Goal: Information Seeking & Learning: Check status

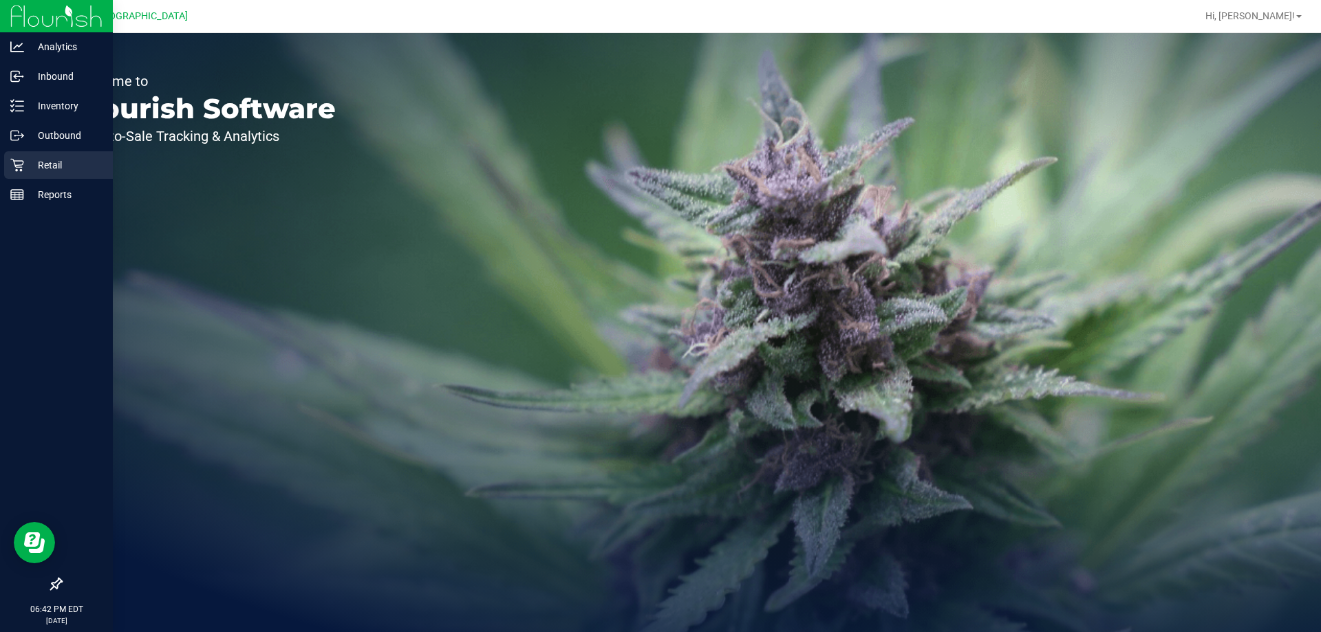
click at [34, 166] on p "Retail" at bounding box center [65, 165] width 83 height 17
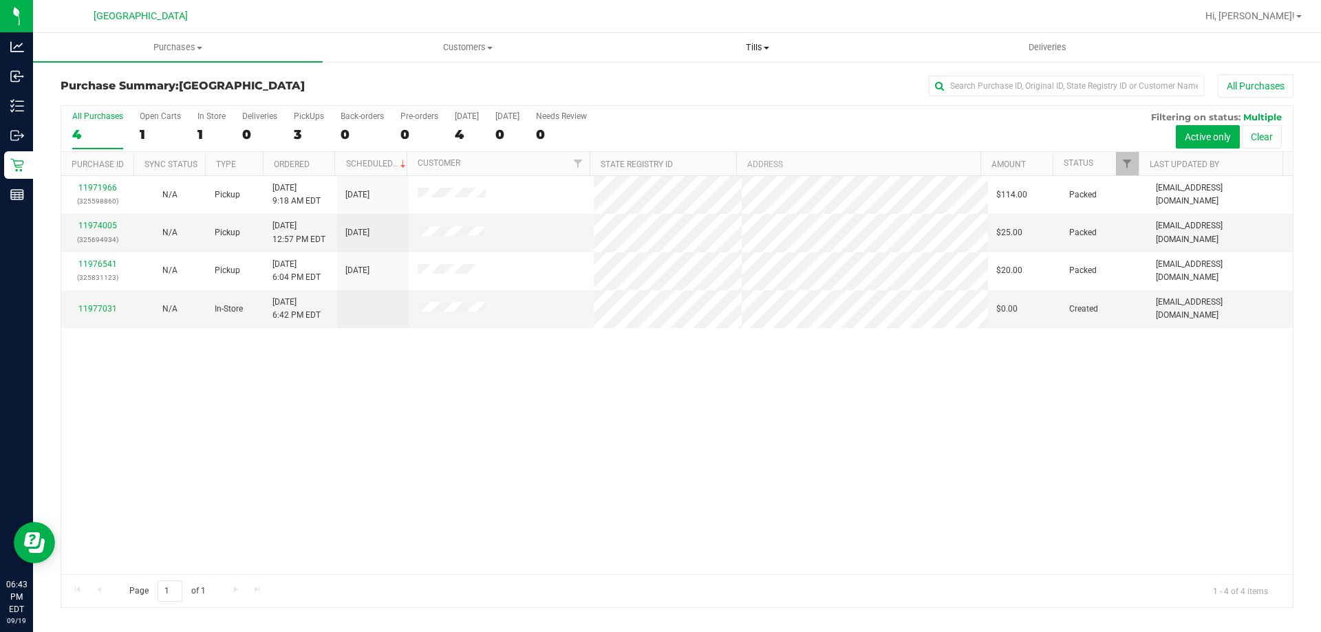
click at [742, 43] on span "Tills" at bounding box center [757, 47] width 288 height 12
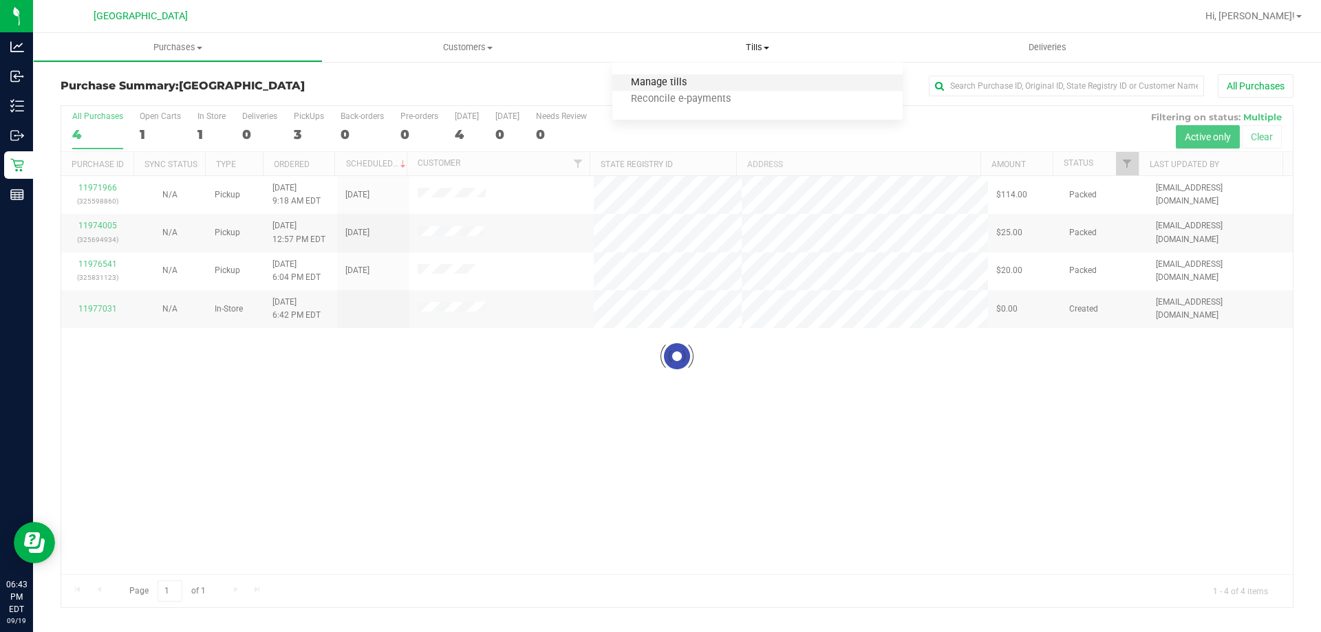
click at [678, 78] on span "Manage tills" at bounding box center [658, 83] width 93 height 12
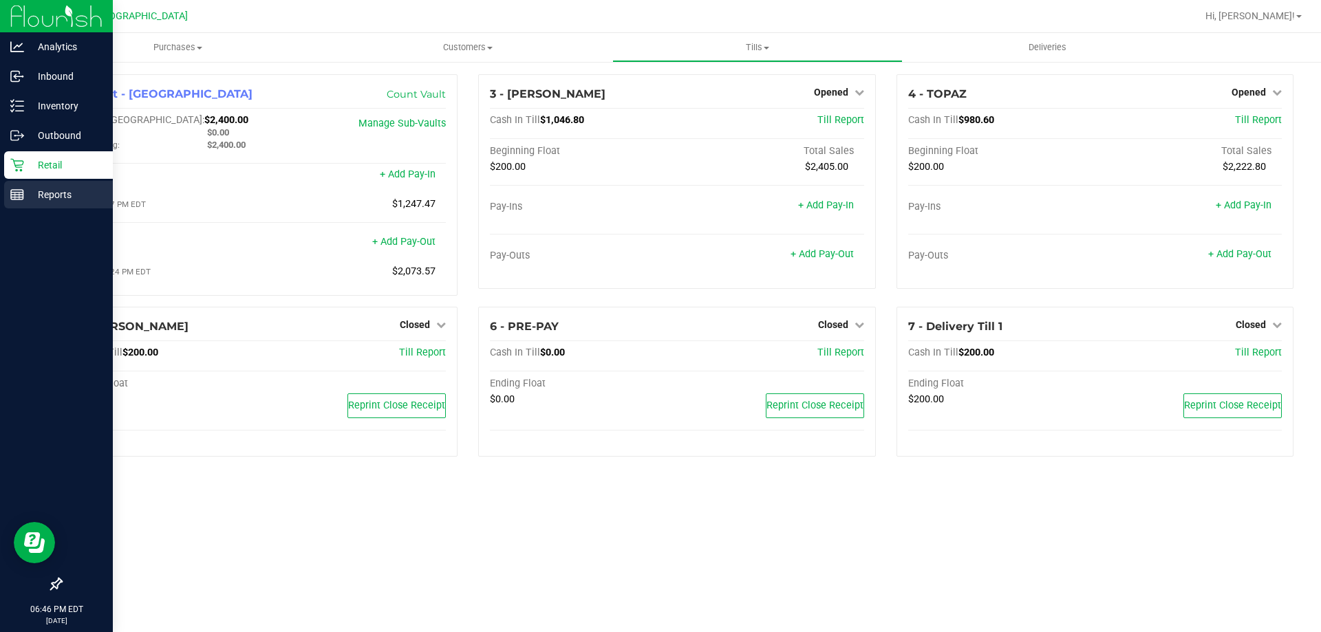
click at [17, 197] on line at bounding box center [17, 197] width 12 height 0
click at [65, 206] on div "Reports" at bounding box center [58, 195] width 109 height 28
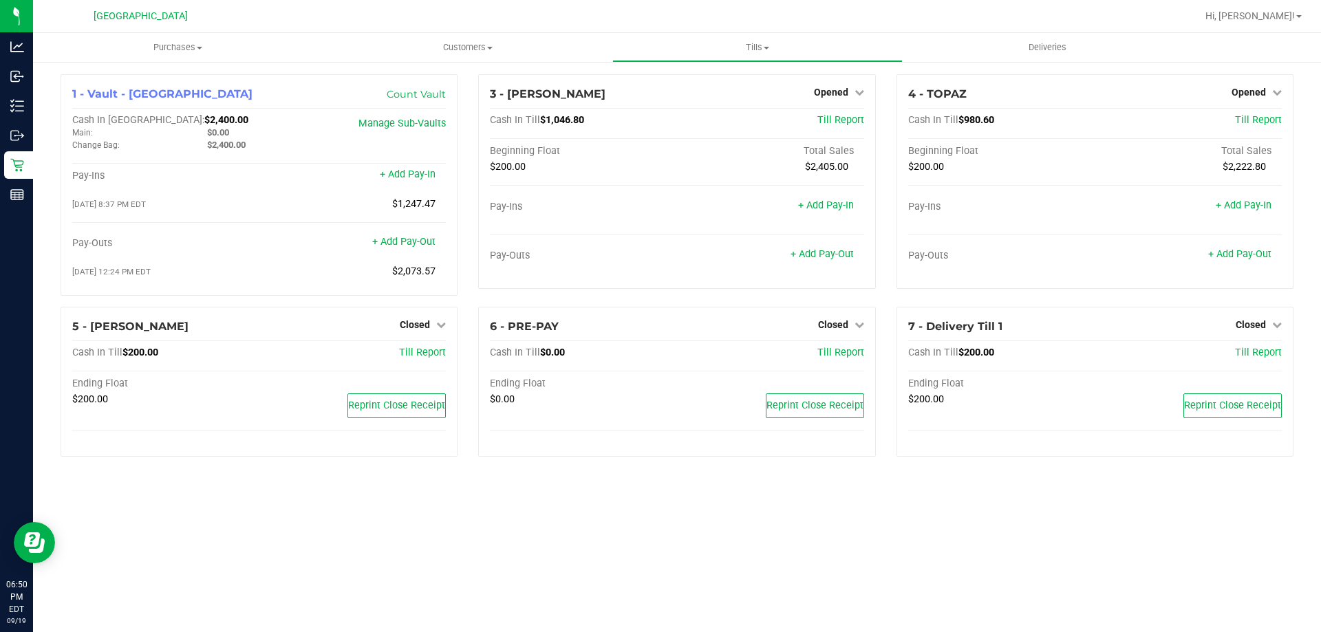
click at [37, 107] on div "1 - Vault - South Tampa WC Count Vault Cash In Vault: $2,400.00 Main: $0.00 Cha…" at bounding box center [677, 271] width 1288 height 421
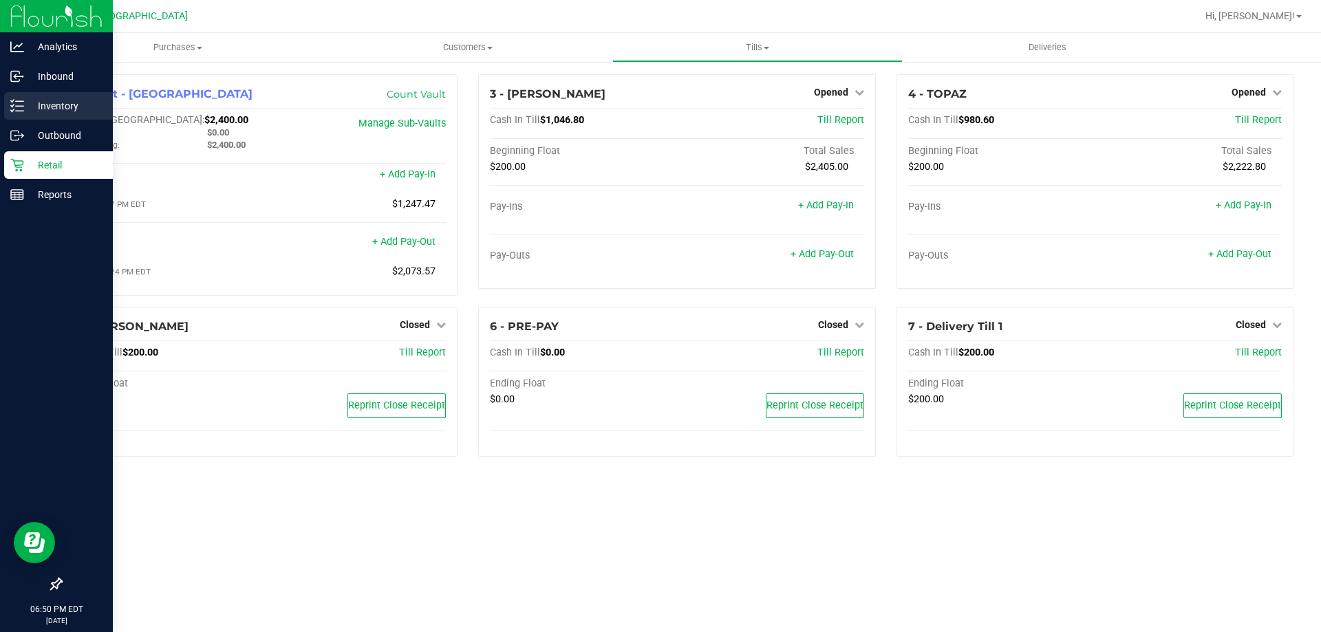
click at [29, 105] on p "Inventory" at bounding box center [65, 106] width 83 height 17
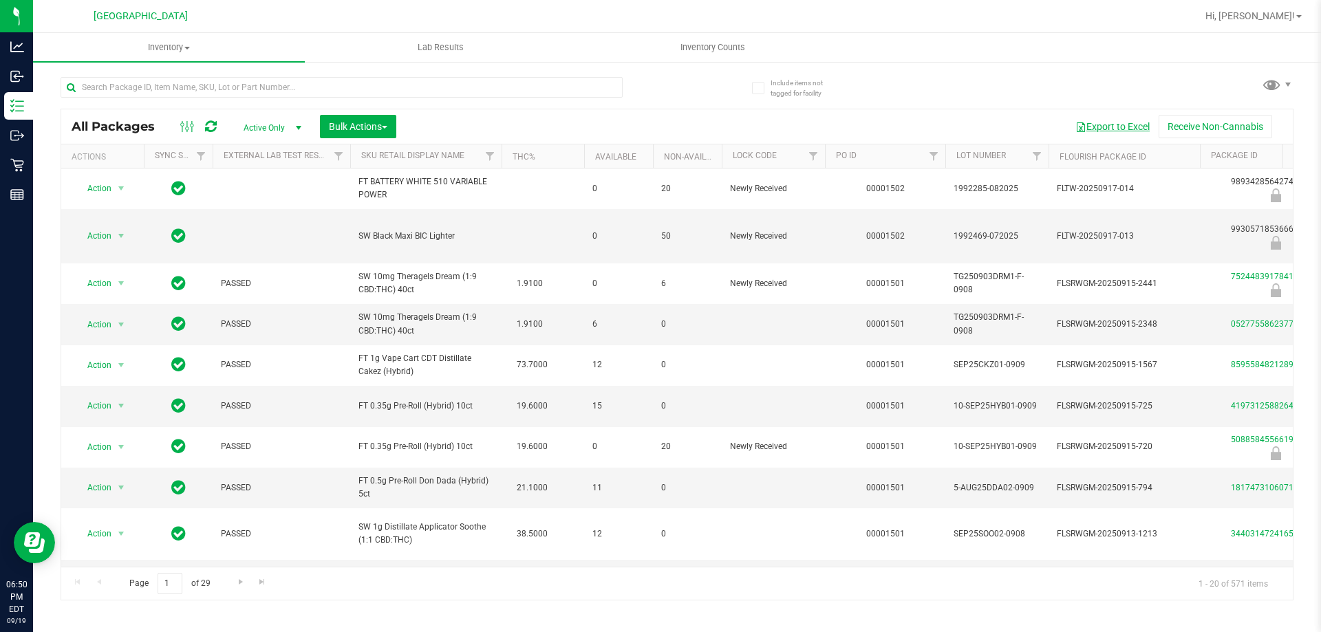
click at [1109, 131] on button "Export to Excel" at bounding box center [1113, 126] width 92 height 23
click at [164, 92] on input "text" at bounding box center [342, 87] width 562 height 21
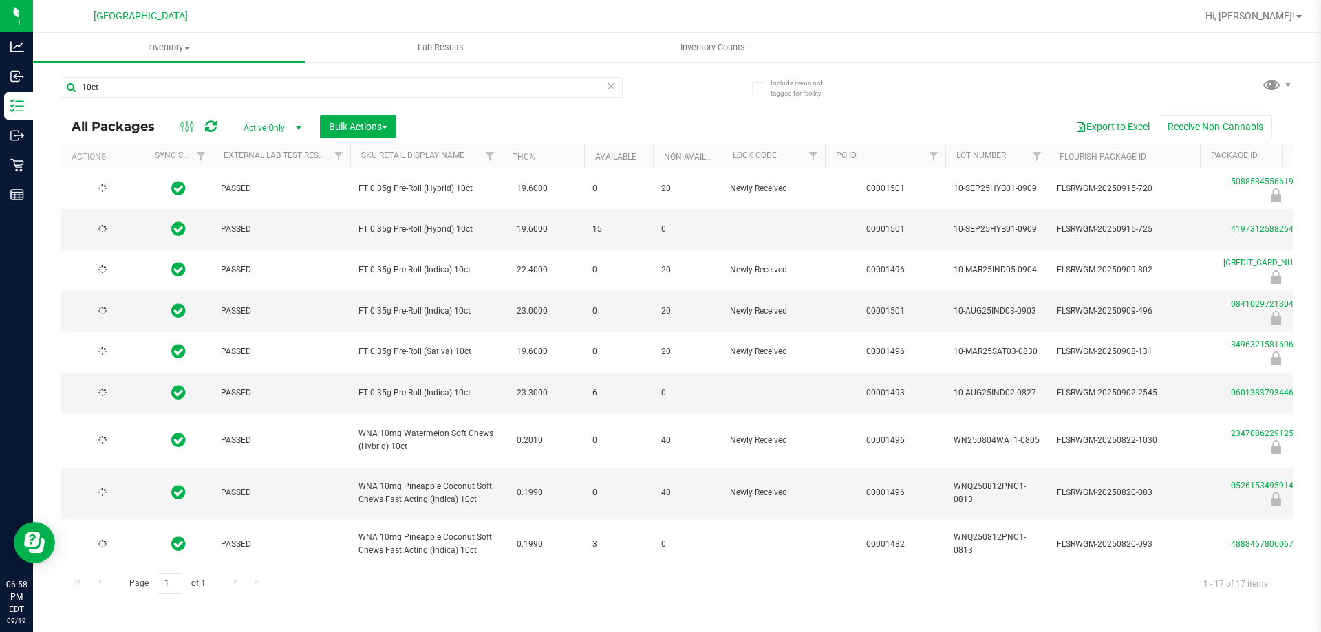
click at [420, 346] on span "FT 0.35g Pre-Roll (Sativa) 10ct" at bounding box center [426, 351] width 135 height 13
click at [234, 84] on input "10ct" at bounding box center [342, 87] width 562 height 21
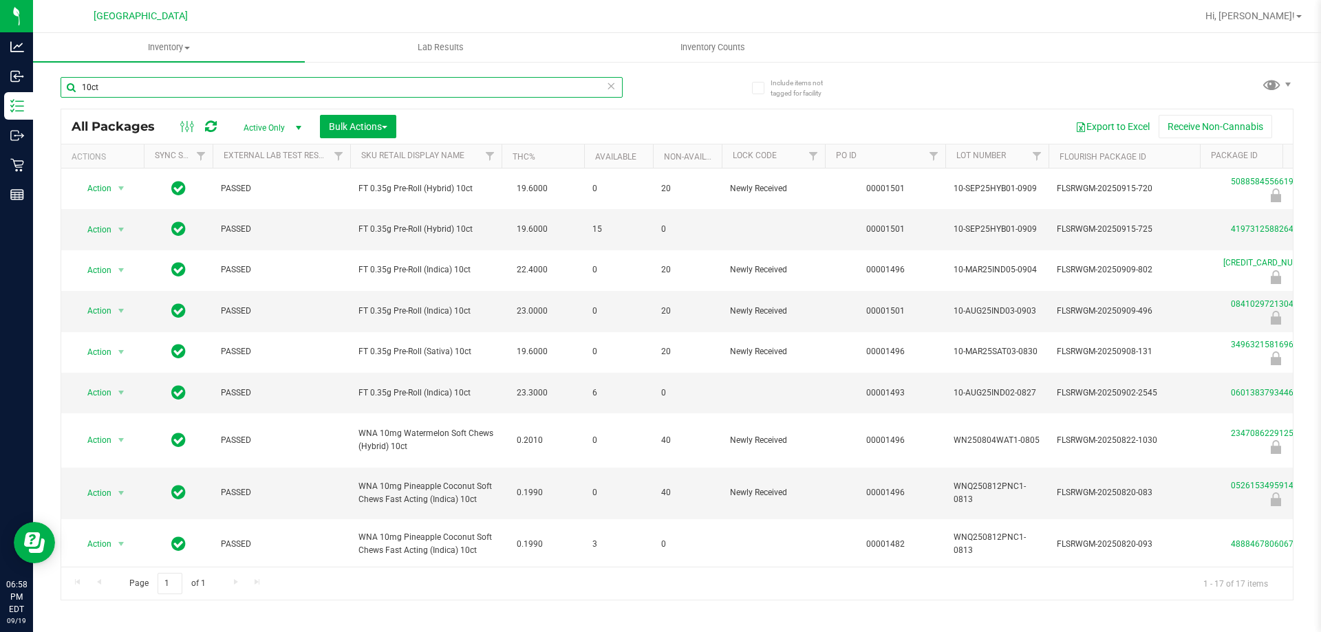
paste input "FT 0.35g Pre-Roll (Sativa)"
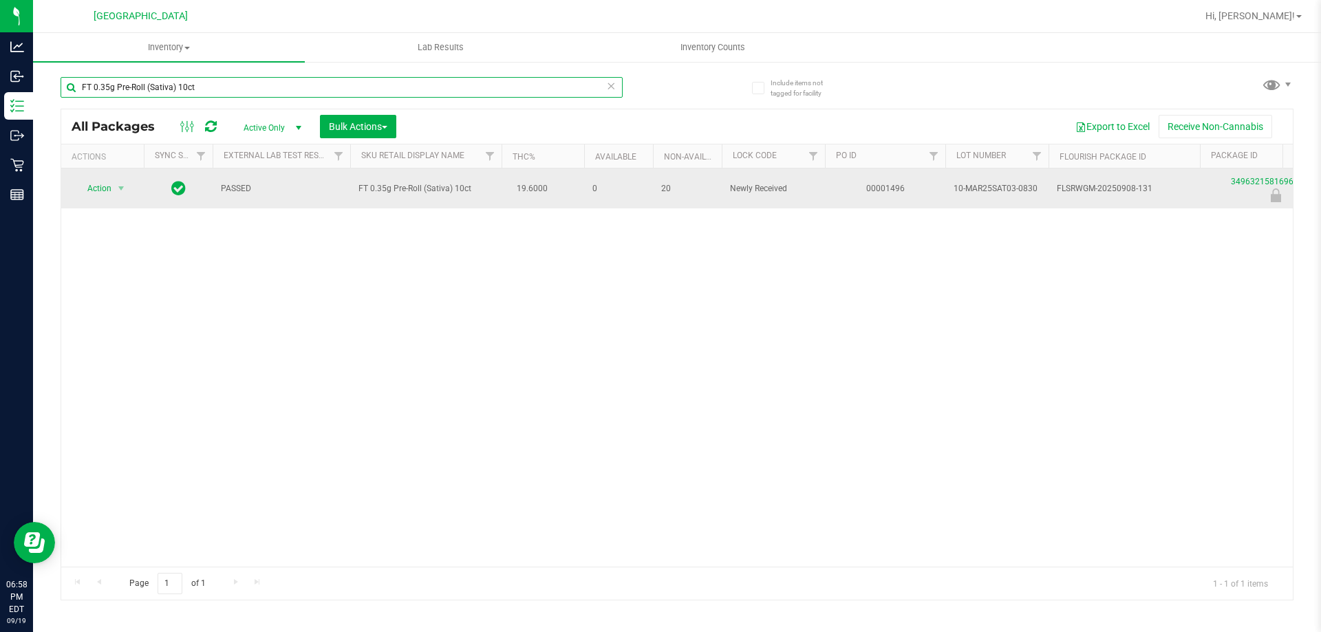
type input "FT 0.35g Pre-Roll (Sativa) 10ct"
click at [394, 188] on span "FT 0.35g Pre-Roll (Sativa) 10ct" at bounding box center [426, 188] width 135 height 13
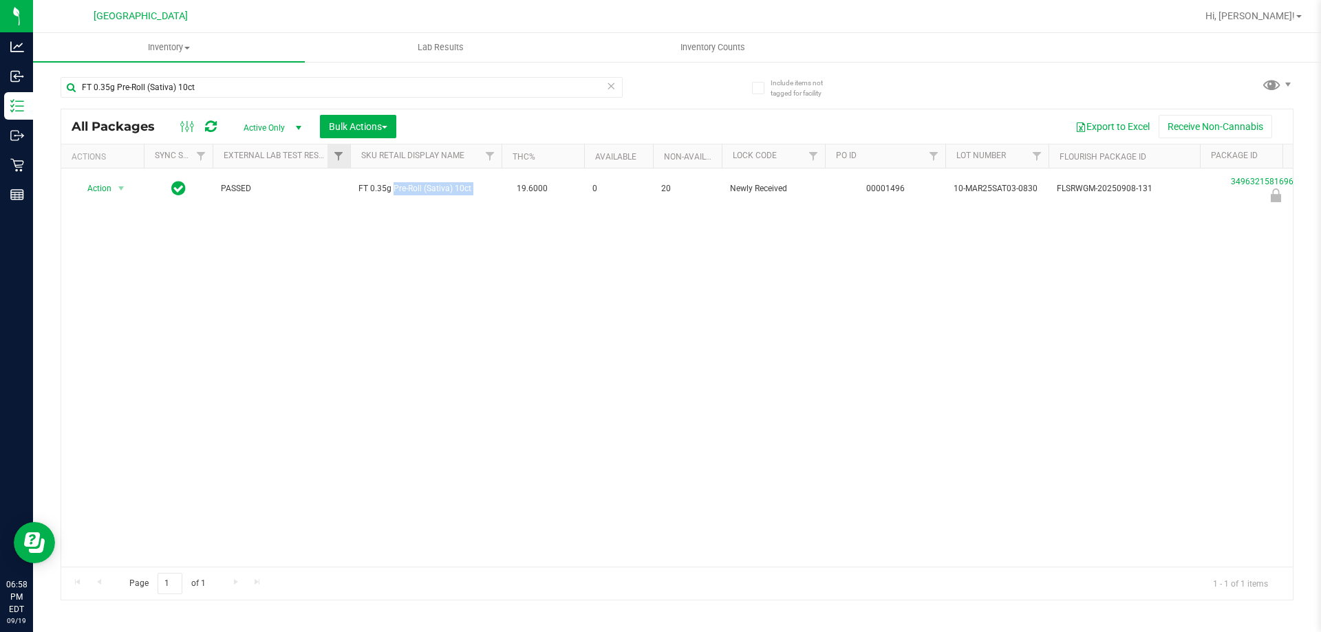
copy td "FT 0.35g Pre-Roll (Sativa) 10ct"
click at [269, 91] on input "FT 0.35g Pre-Roll (Sativa) 10ct" at bounding box center [342, 87] width 562 height 21
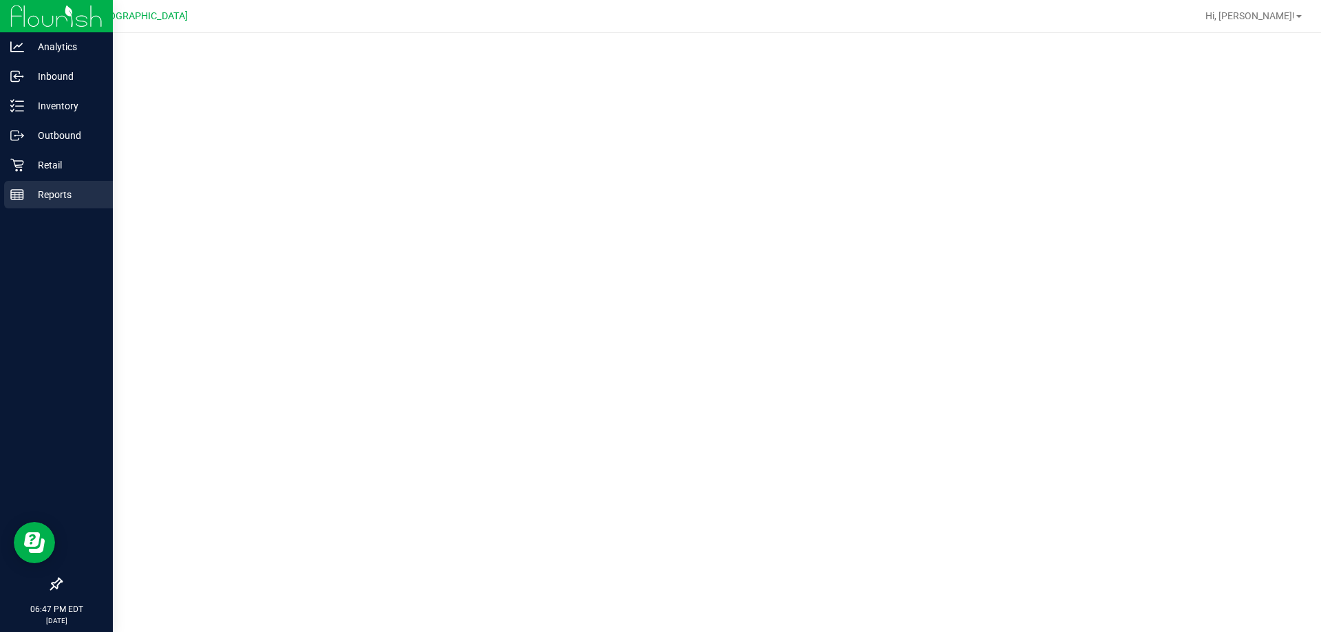
click at [15, 194] on line at bounding box center [15, 196] width 0 height 7
click at [23, 185] on div "Reports" at bounding box center [58, 195] width 109 height 28
drag, startPoint x: 40, startPoint y: 153, endPoint x: 23, endPoint y: 167, distance: 21.5
click at [35, 159] on div at bounding box center [677, 332] width 1288 height 599
click at [19, 171] on icon at bounding box center [17, 165] width 14 height 14
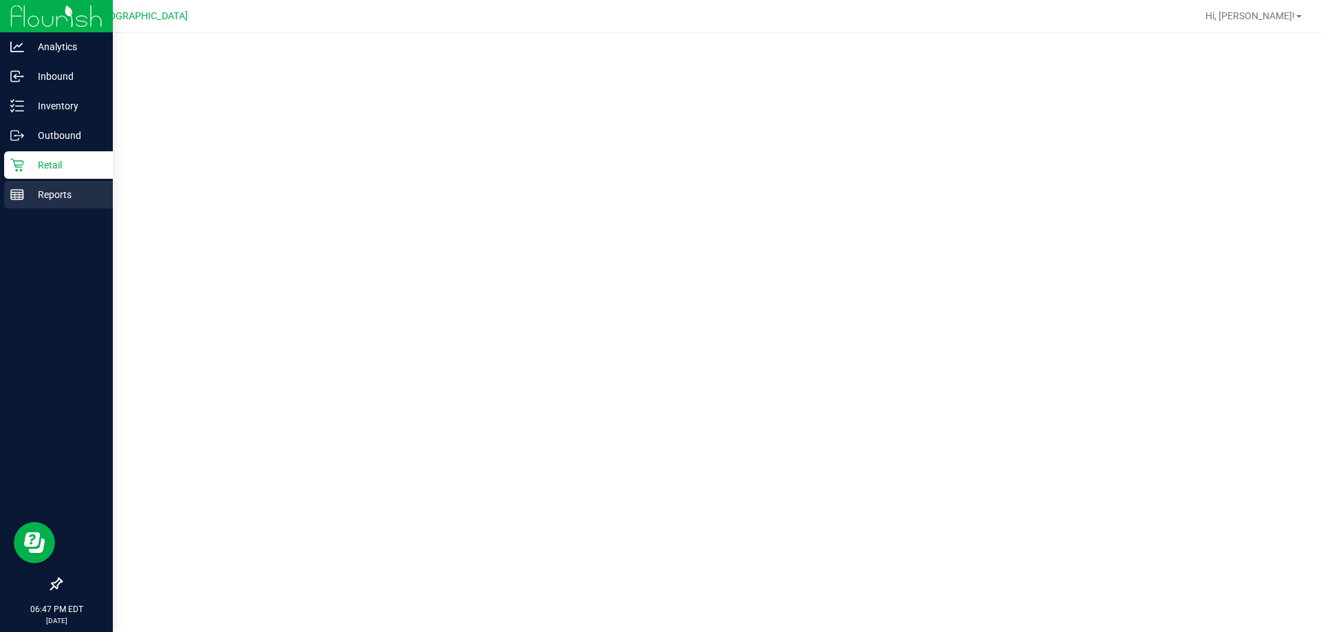
click at [55, 195] on p "Reports" at bounding box center [65, 194] width 83 height 17
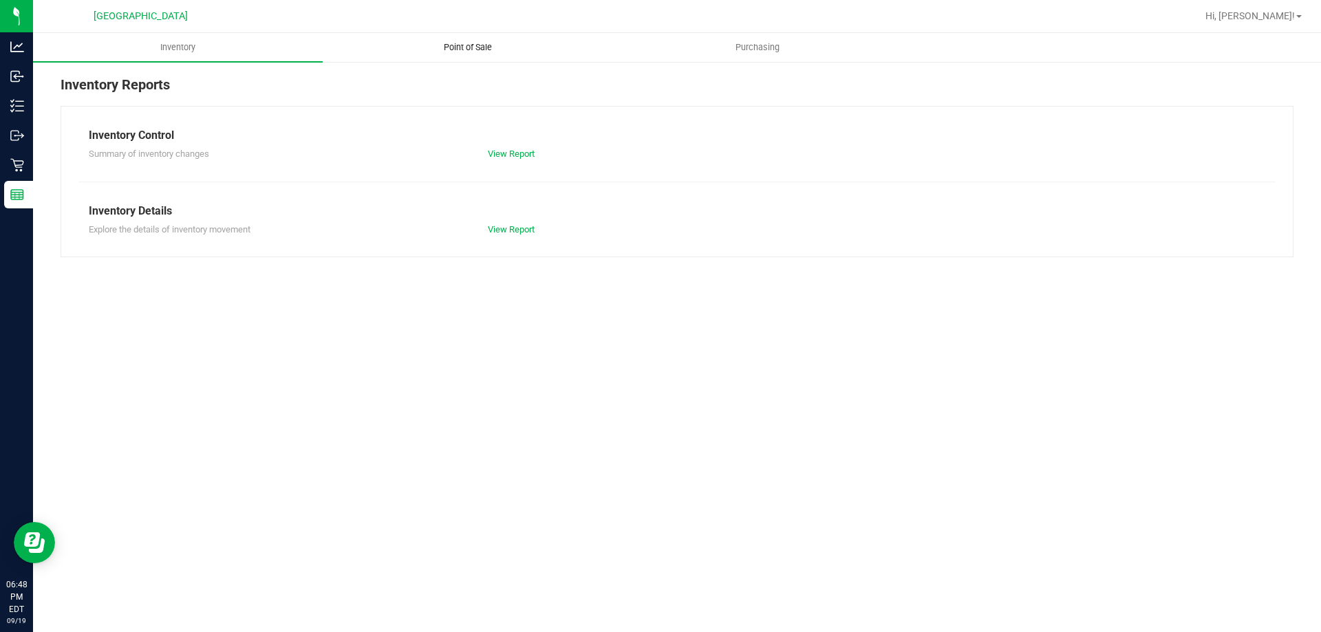
click at [447, 41] on span "Point of Sale" at bounding box center [467, 47] width 85 height 12
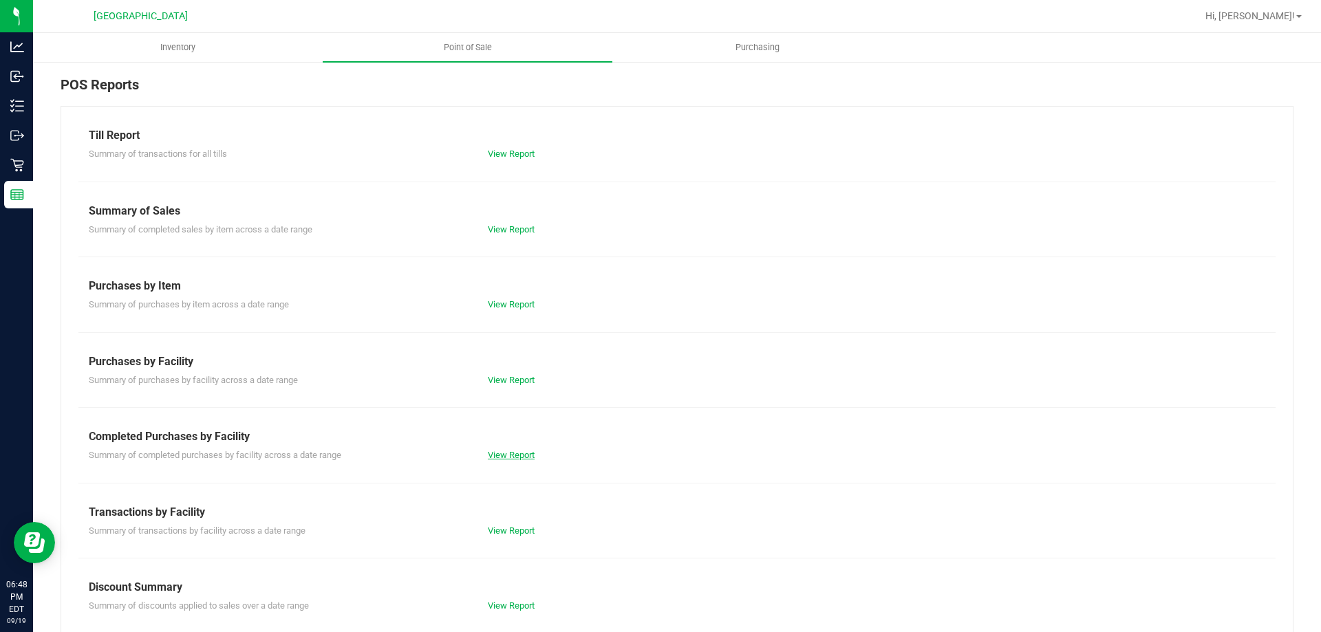
click at [493, 453] on link "View Report" at bounding box center [511, 455] width 47 height 10
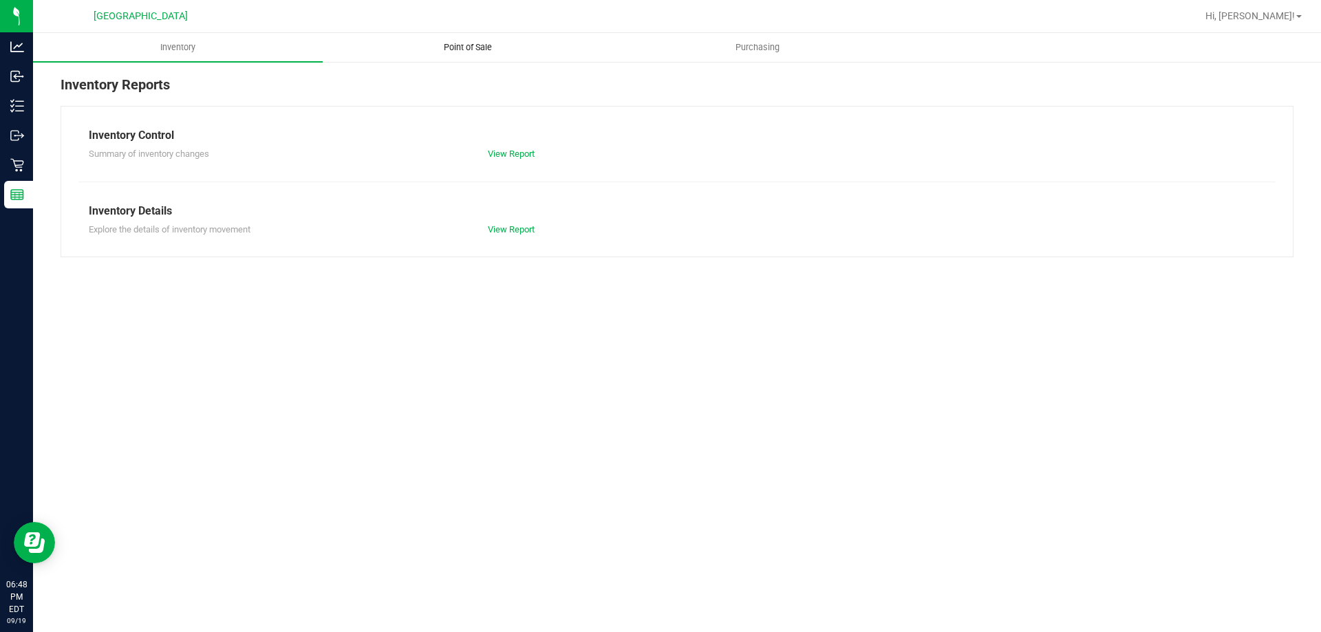
click at [453, 49] on span "Point of Sale" at bounding box center [467, 47] width 85 height 12
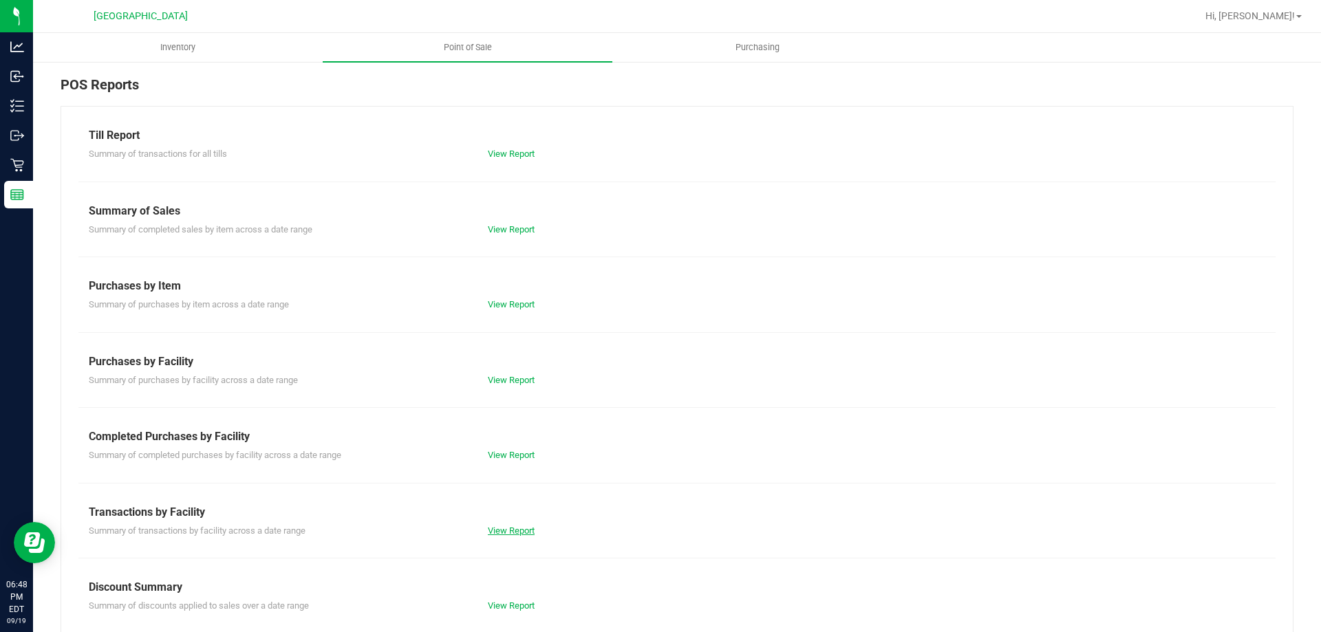
click at [504, 527] on link "View Report" at bounding box center [511, 531] width 47 height 10
